Goal: Ask a question

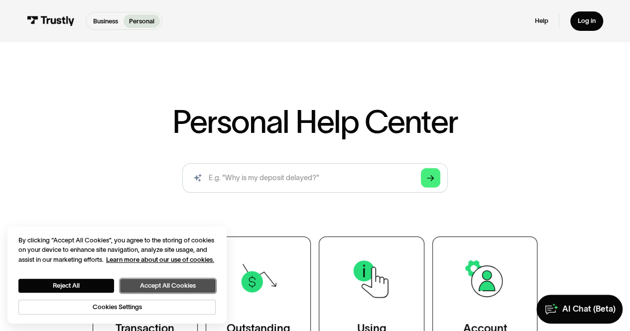
click at [158, 283] on button "Accept All Cookies" at bounding box center [168, 286] width 96 height 14
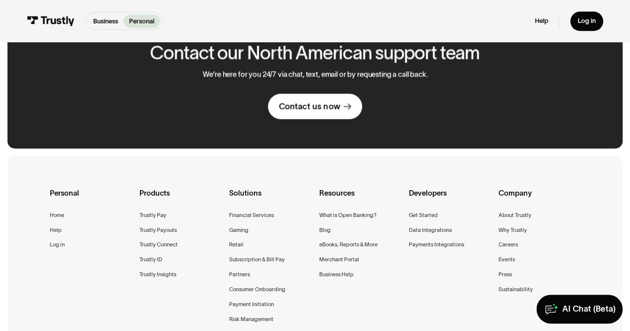
scroll to position [571, 0]
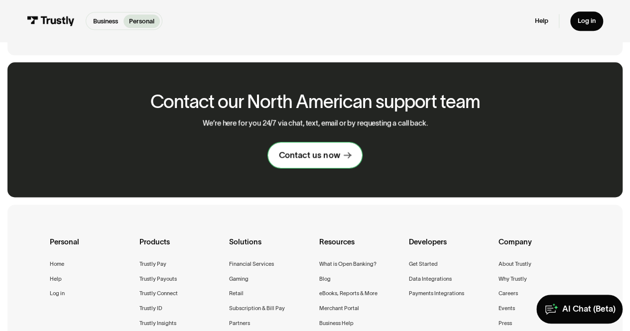
click at [331, 158] on div "Contact us now" at bounding box center [309, 155] width 61 height 10
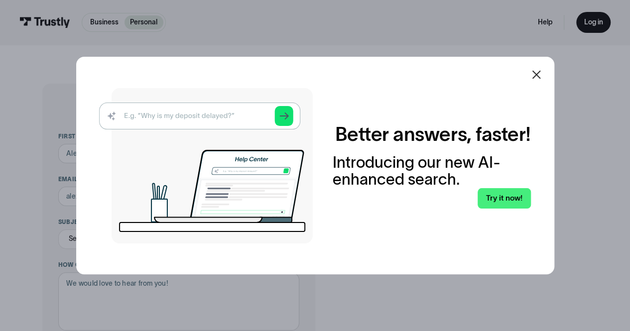
click at [538, 73] on icon at bounding box center [536, 75] width 8 height 8
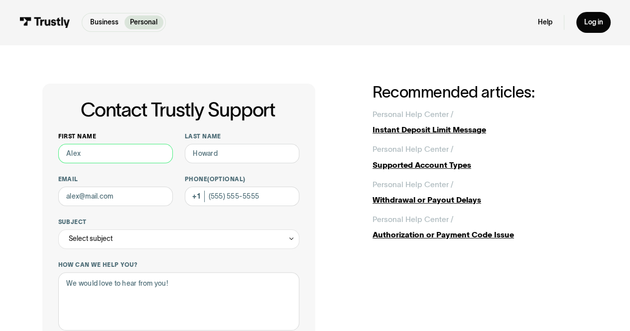
click at [110, 152] on input "First name" at bounding box center [115, 153] width 115 height 19
type input "[PERSON_NAME]"
type input "[EMAIL_ADDRESS][DOMAIN_NAME]"
type input "[PHONE_NUMBER]"
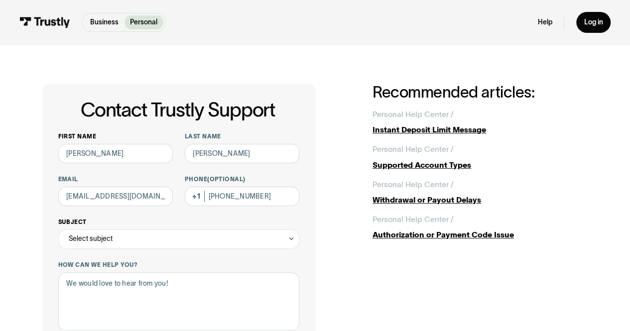
click at [132, 245] on div "Select subject" at bounding box center [178, 238] width 241 height 19
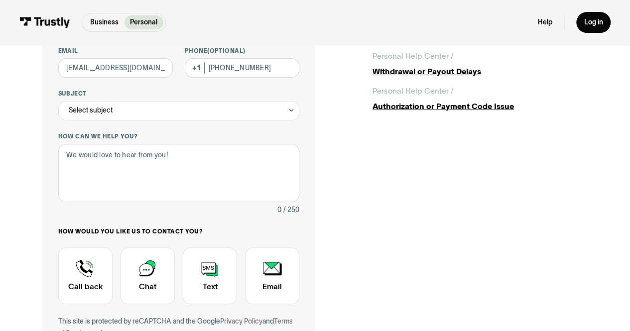
scroll to position [126, 0]
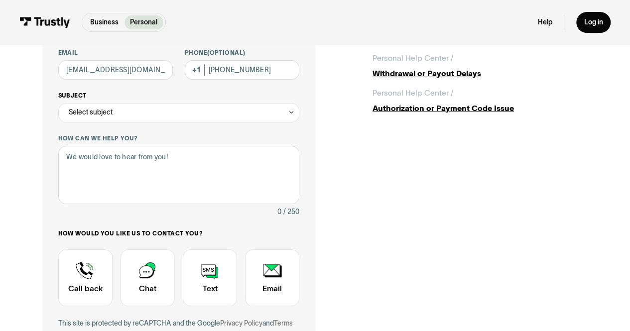
click at [204, 114] on div "Select subject" at bounding box center [178, 112] width 241 height 19
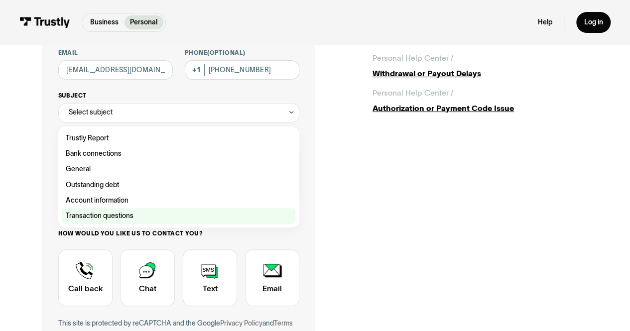
click at [107, 216] on div "Contact Trustly Support" at bounding box center [178, 215] width 233 height 15
type input "**********"
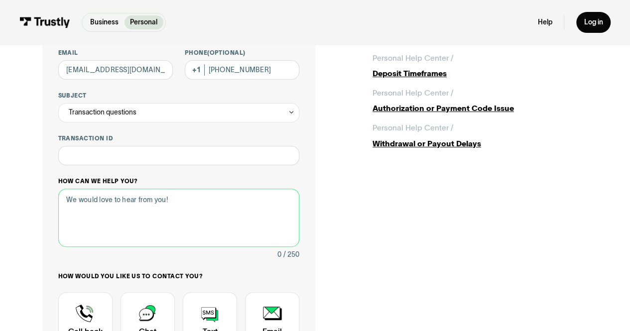
click at [105, 209] on textarea "How can we help you?" at bounding box center [178, 218] width 241 height 58
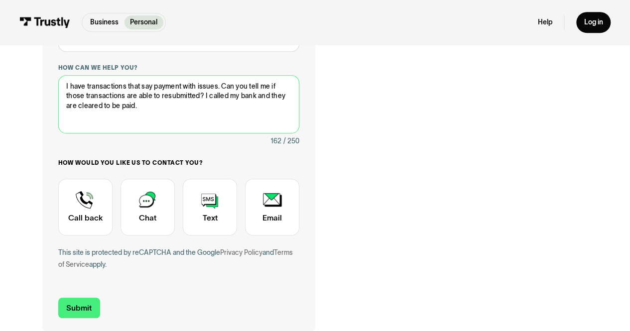
scroll to position [250, 0]
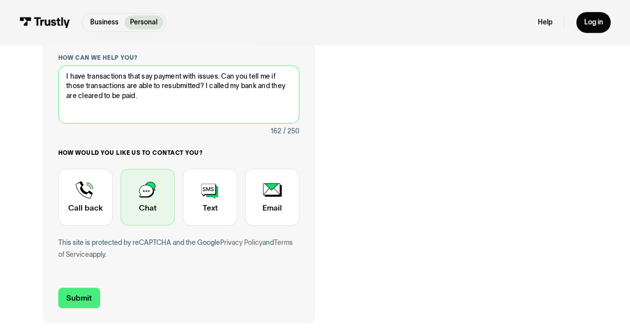
type textarea "I have transactions that say payment with issues. Can you tell me if those tran…"
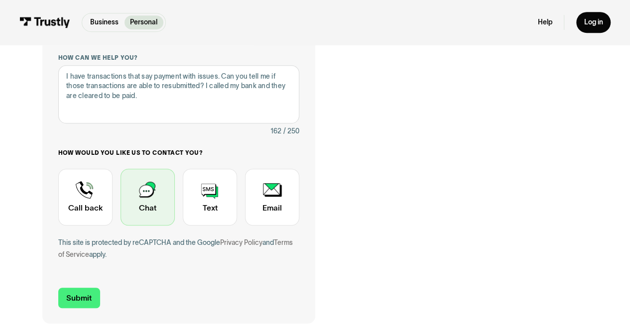
click at [151, 195] on div "Contact Trustly Support" at bounding box center [147, 197] width 54 height 57
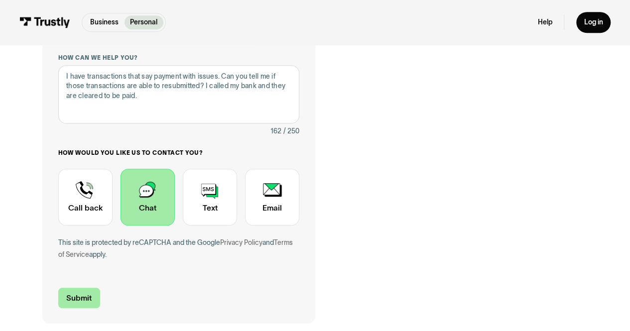
click at [80, 296] on input "Submit" at bounding box center [79, 298] width 42 height 20
type input "[PHONE_NUMBER]"
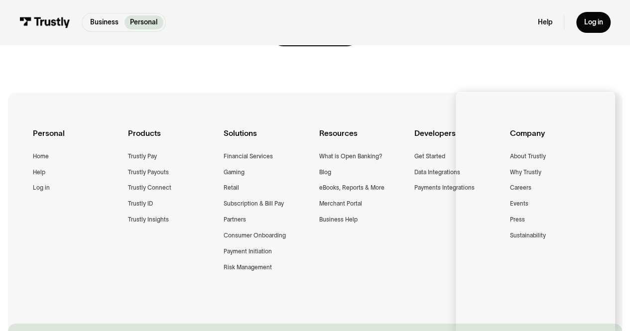
scroll to position [258, 0]
